Goal: Find contact information: Obtain details needed to contact an individual or organization

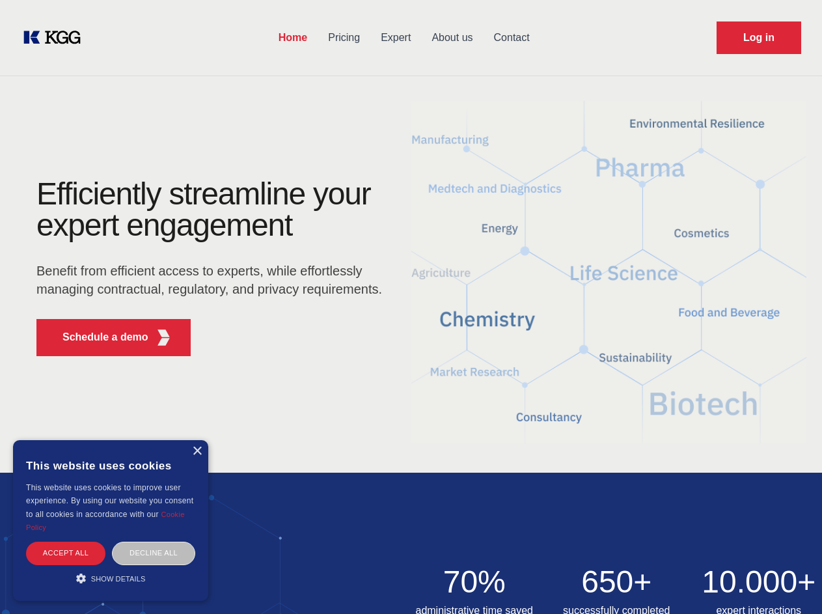
click at [411, 306] on div "Efficiently streamline your expert engagement Benefit from efficient access to …" at bounding box center [214, 272] width 396 height 188
click at [98, 337] on p "Schedule a demo" at bounding box center [105, 337] width 86 height 16
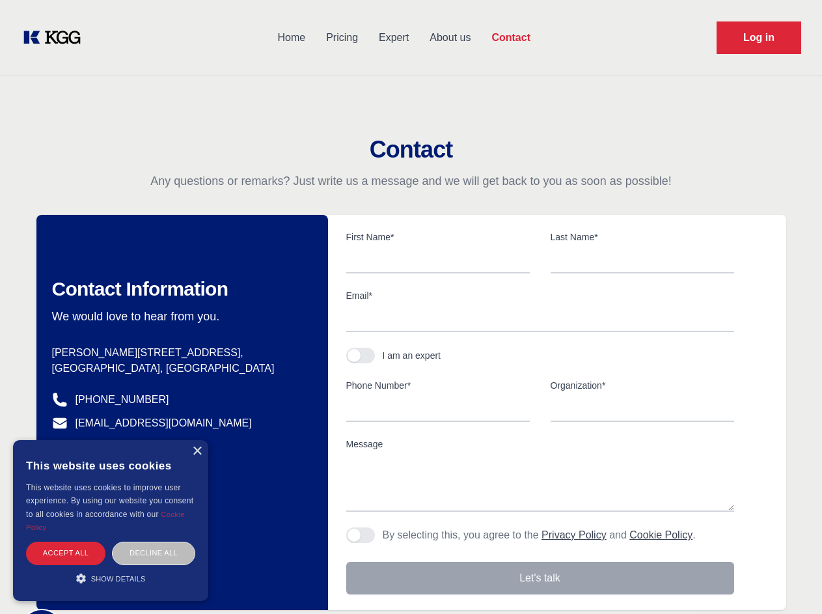
click at [197, 451] on div "× This website uses cookies This website uses cookies to improve user experienc…" at bounding box center [110, 520] width 195 height 161
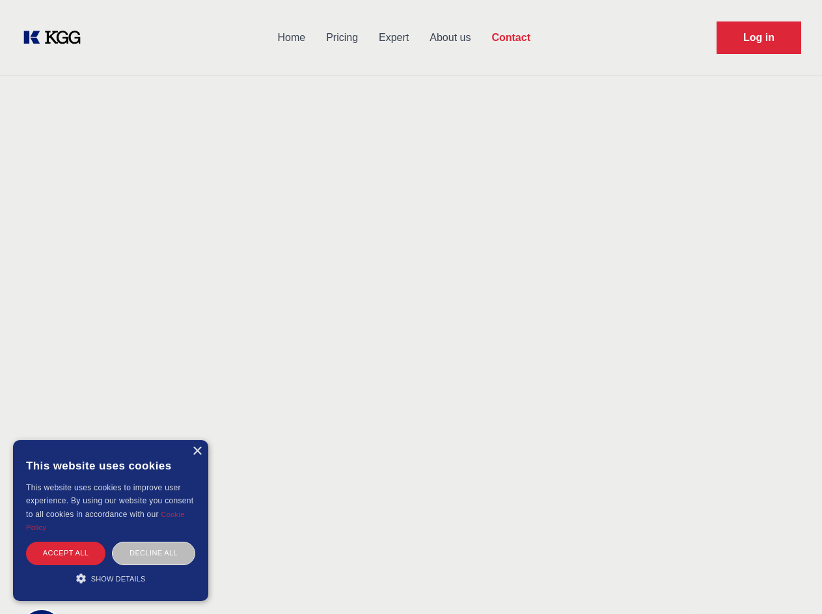
click at [66, 552] on div "Accept all" at bounding box center [65, 552] width 79 height 23
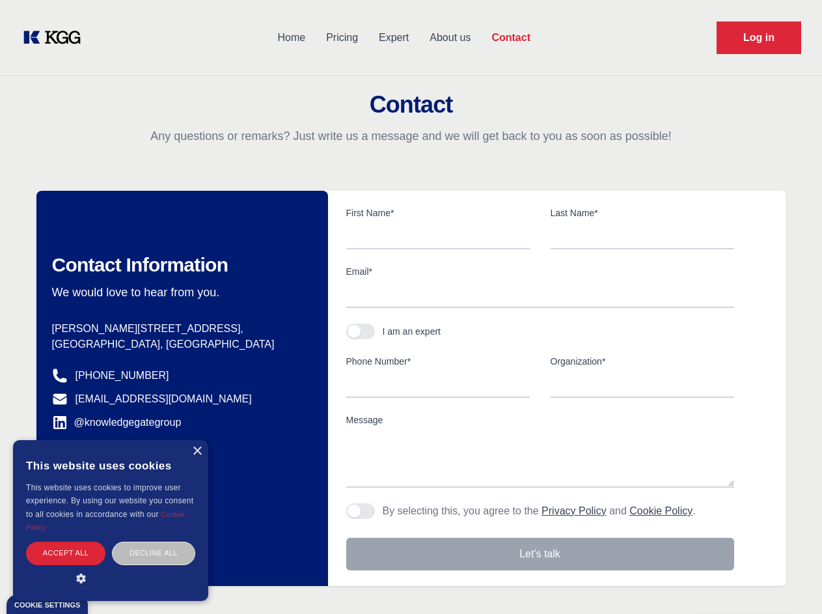
click at [154, 552] on div "Contact Information We would love to hear from you. Postal address [PERSON_NAME…" at bounding box center [181, 388] width 291 height 395
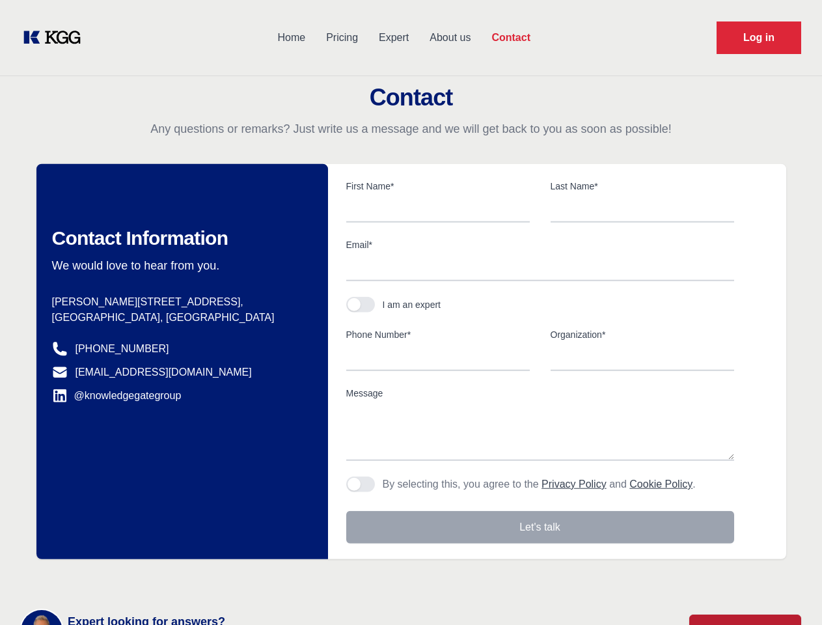
click at [111, 578] on main "Contact Any questions or remarks? Just write us a message and we will get back …" at bounding box center [411, 338] width 822 height 677
